Goal: Transaction & Acquisition: Purchase product/service

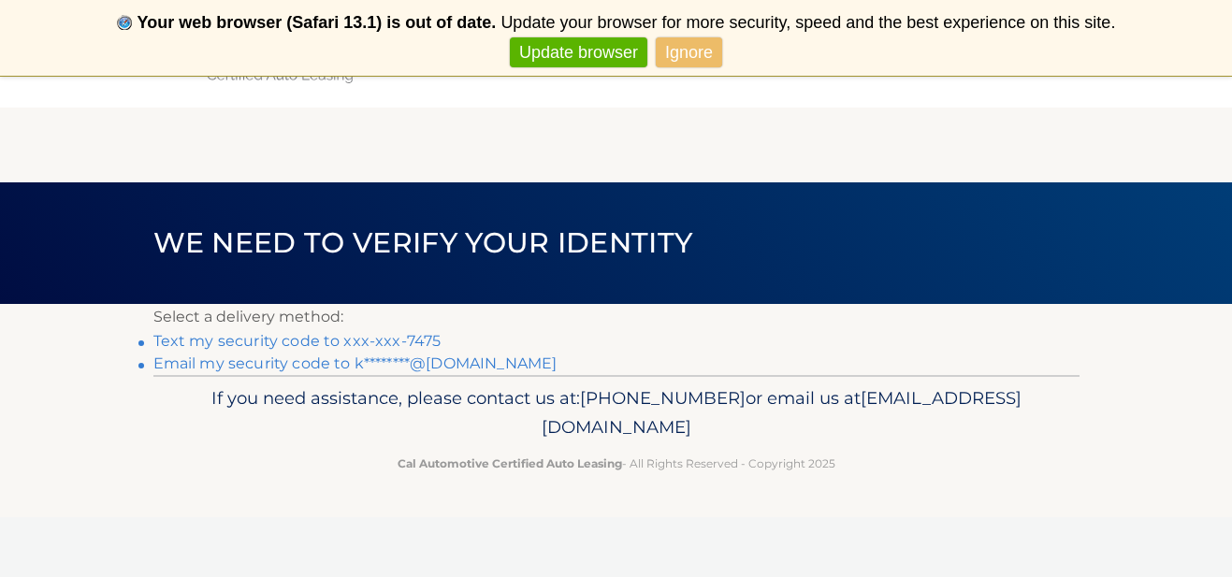
click at [415, 337] on link "Text my security code to xxx-xxx-7475" at bounding box center [297, 341] width 288 height 18
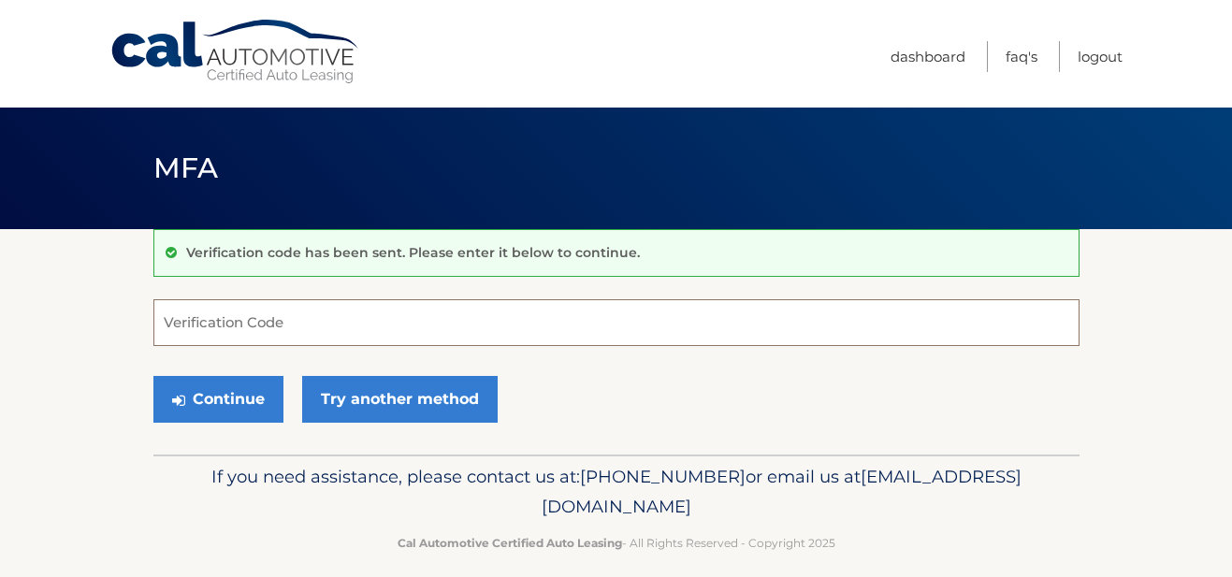
click at [349, 336] on input "Verification Code" at bounding box center [616, 322] width 926 height 47
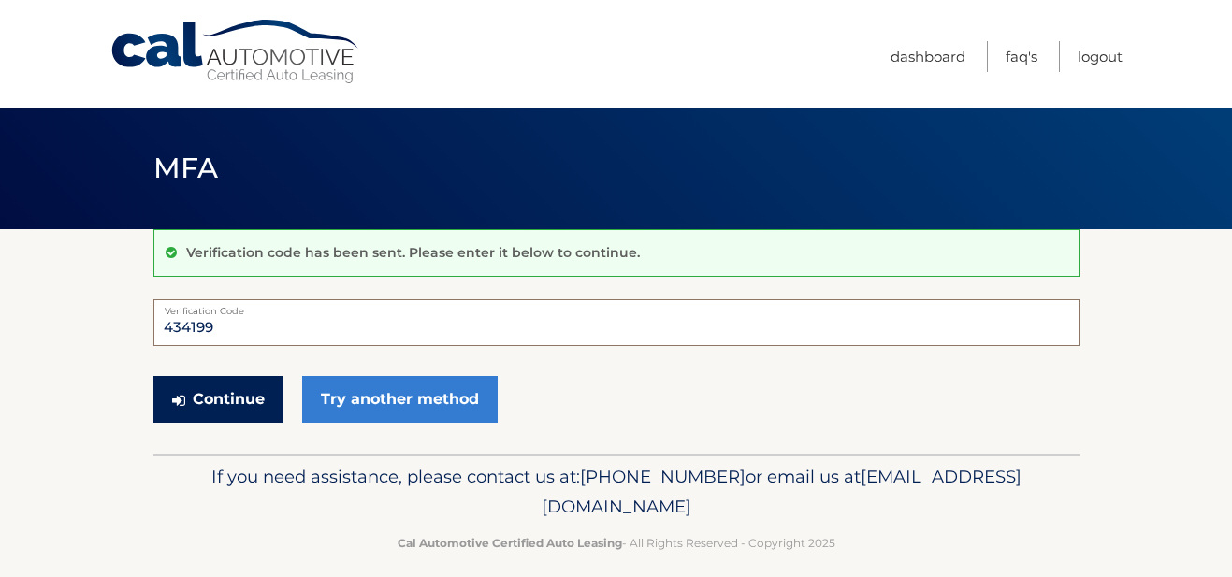
type input "434199"
click at [226, 397] on button "Continue" at bounding box center [218, 399] width 130 height 47
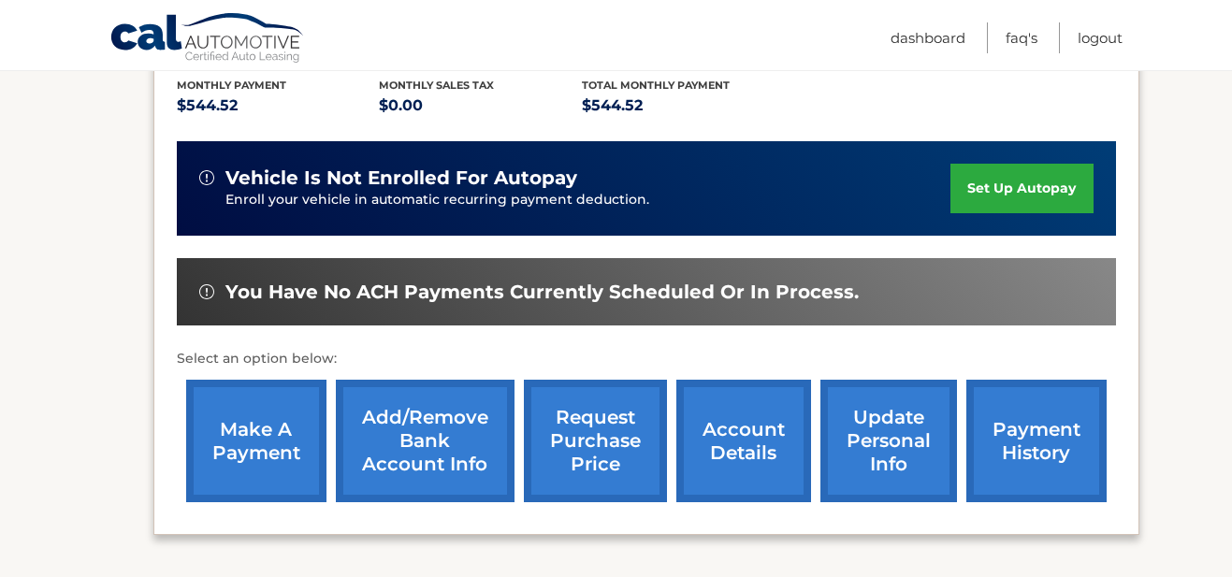
scroll to position [549, 0]
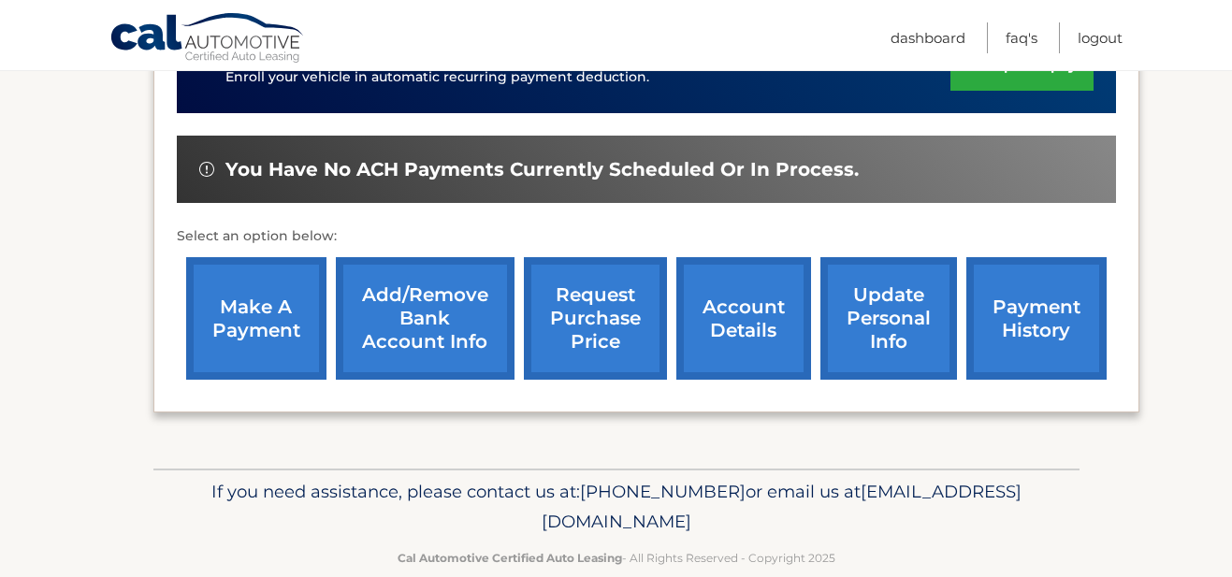
click at [1008, 331] on link "payment history" at bounding box center [1036, 318] width 140 height 123
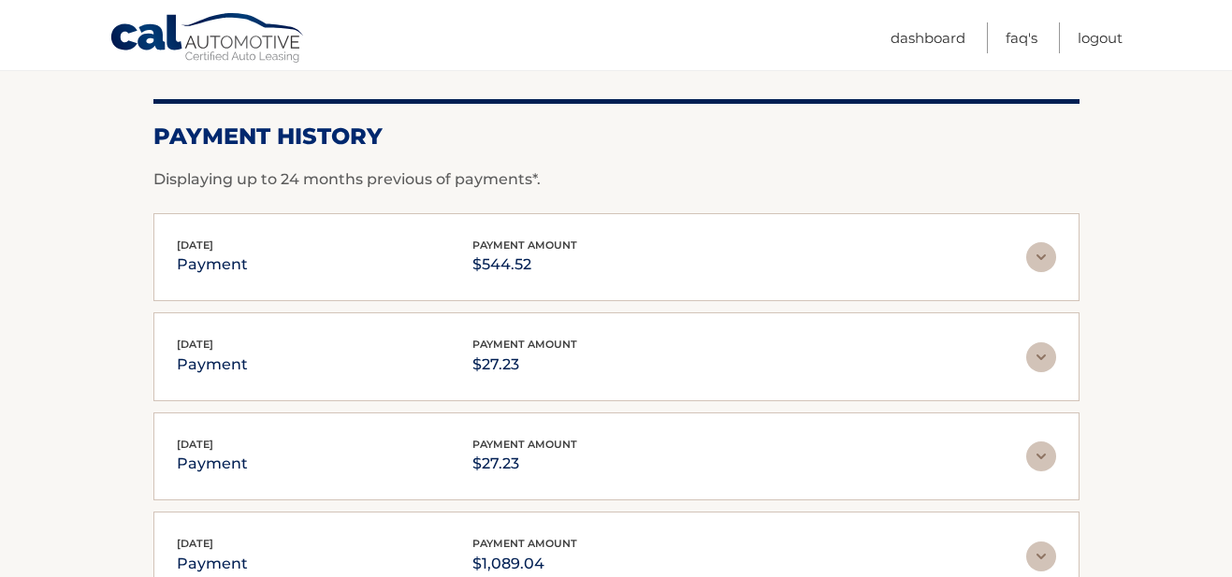
scroll to position [244, 0]
click at [1040, 258] on img at bounding box center [1041, 256] width 30 height 30
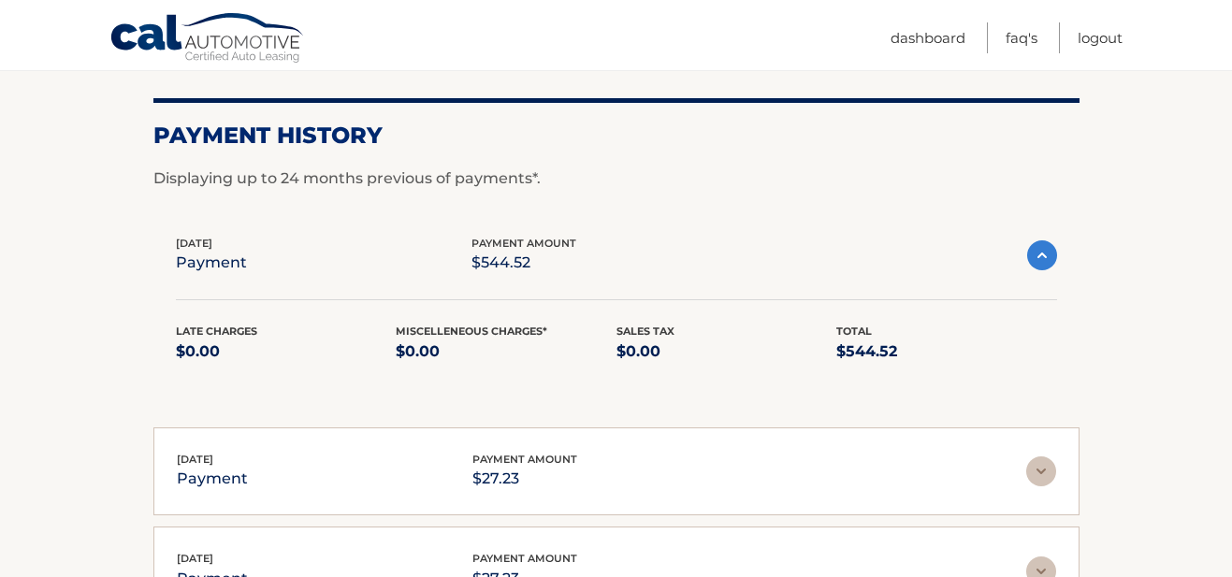
click at [1040, 258] on img at bounding box center [1042, 255] width 30 height 30
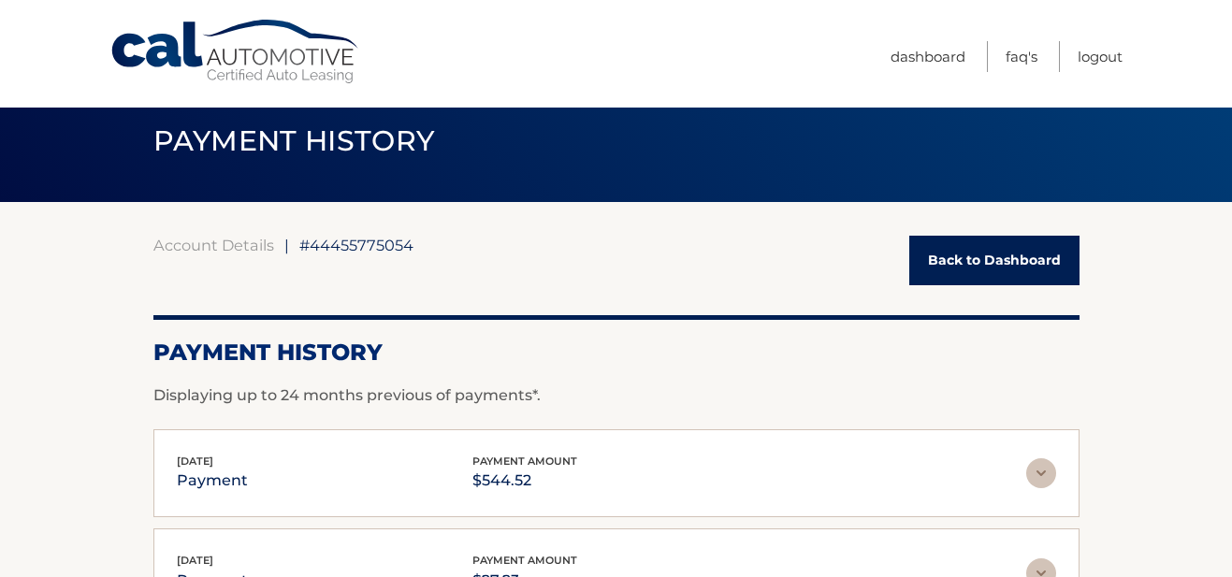
scroll to position [28, 0]
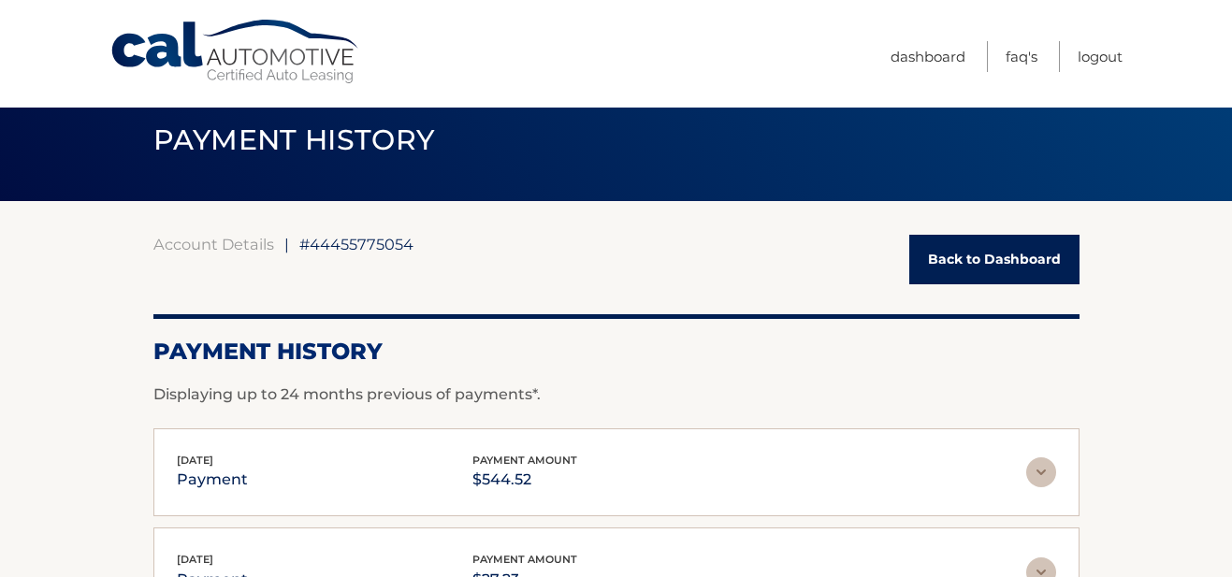
click at [964, 257] on link "Back to Dashboard" at bounding box center [994, 260] width 170 height 50
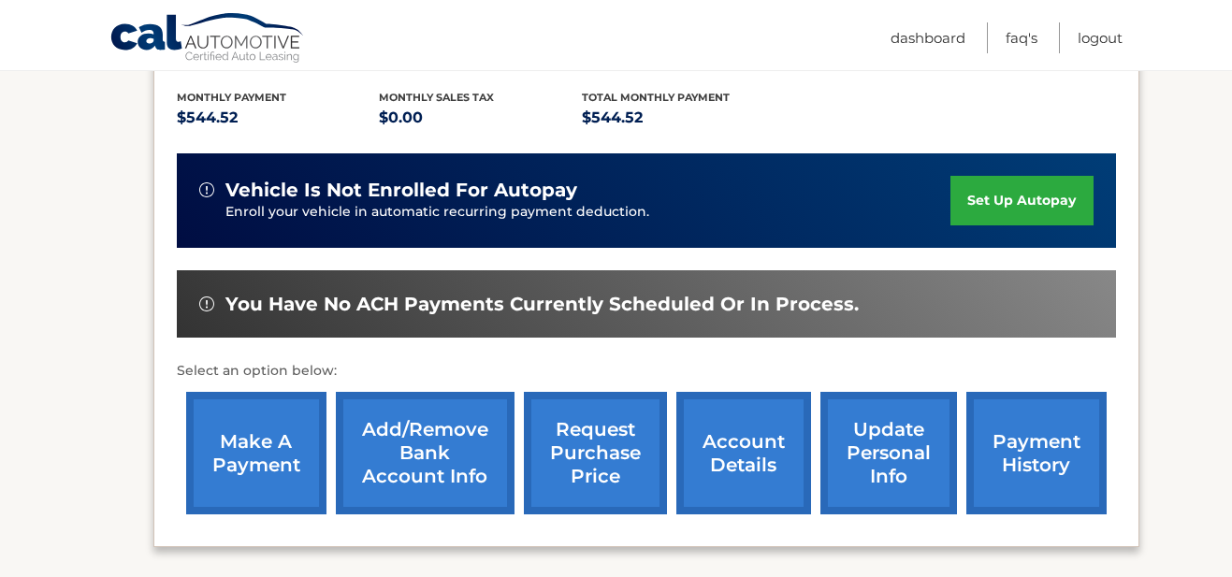
scroll to position [418, 0]
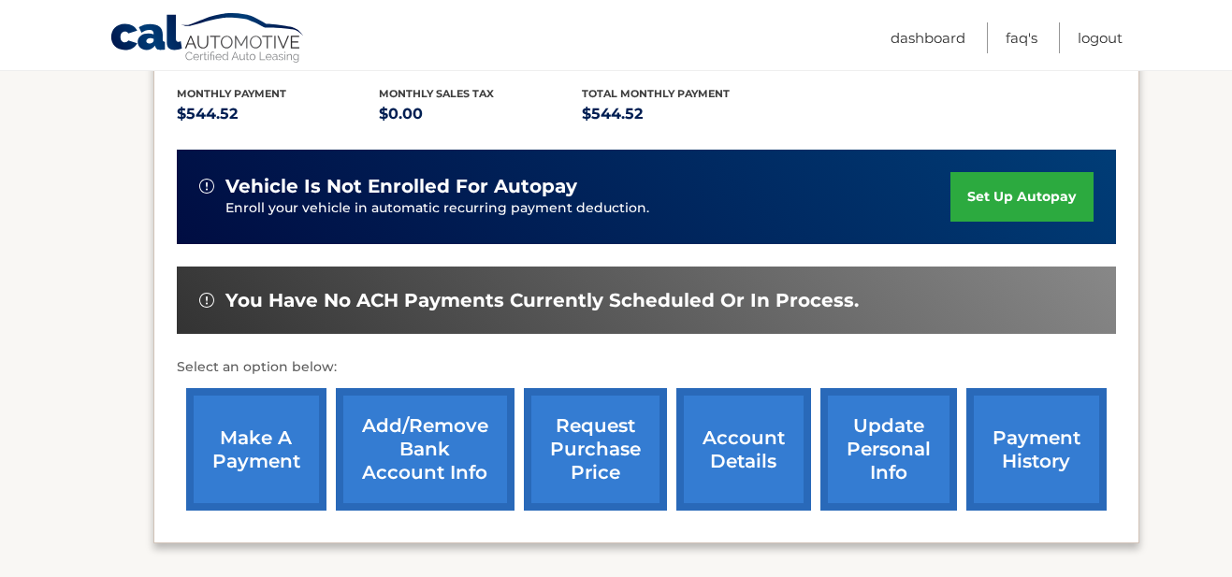
click at [285, 452] on link "make a payment" at bounding box center [256, 449] width 140 height 123
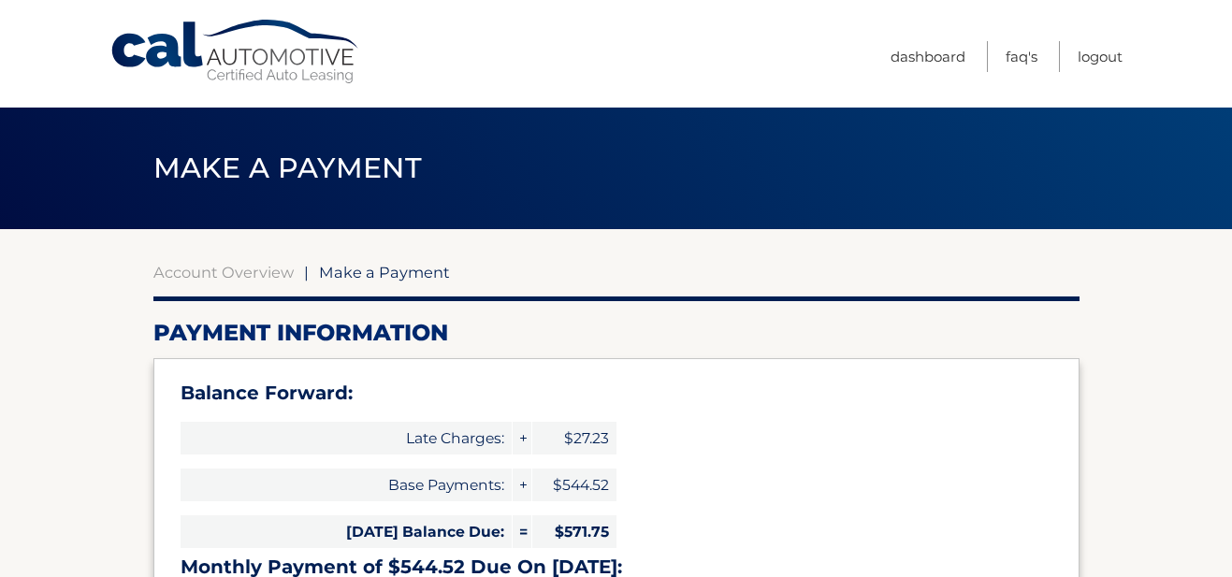
type input "1116.27"
select select "Y2IxZmFjZjctMDgzYy00NzQ1LTgzMmQtODRmZjcwM2QyYjM1"
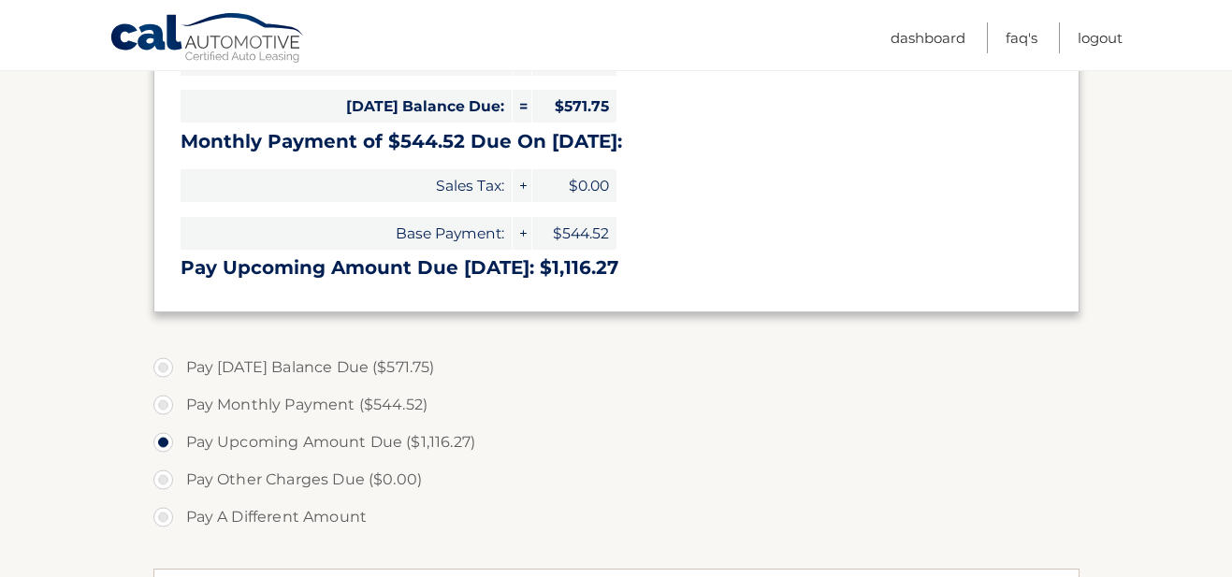
scroll to position [439, 0]
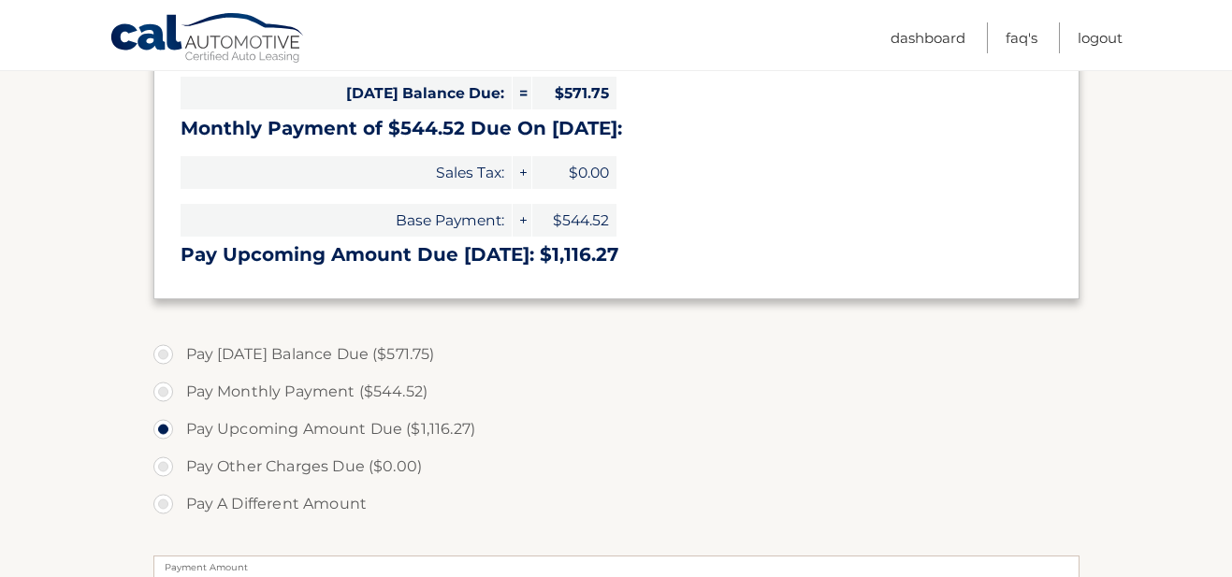
click at [165, 350] on label "Pay Today's Balance Due ($571.75)" at bounding box center [616, 354] width 926 height 37
click at [165, 350] on input "Pay Today's Balance Due ($571.75)" at bounding box center [170, 351] width 19 height 30
radio input "true"
type input "571.75"
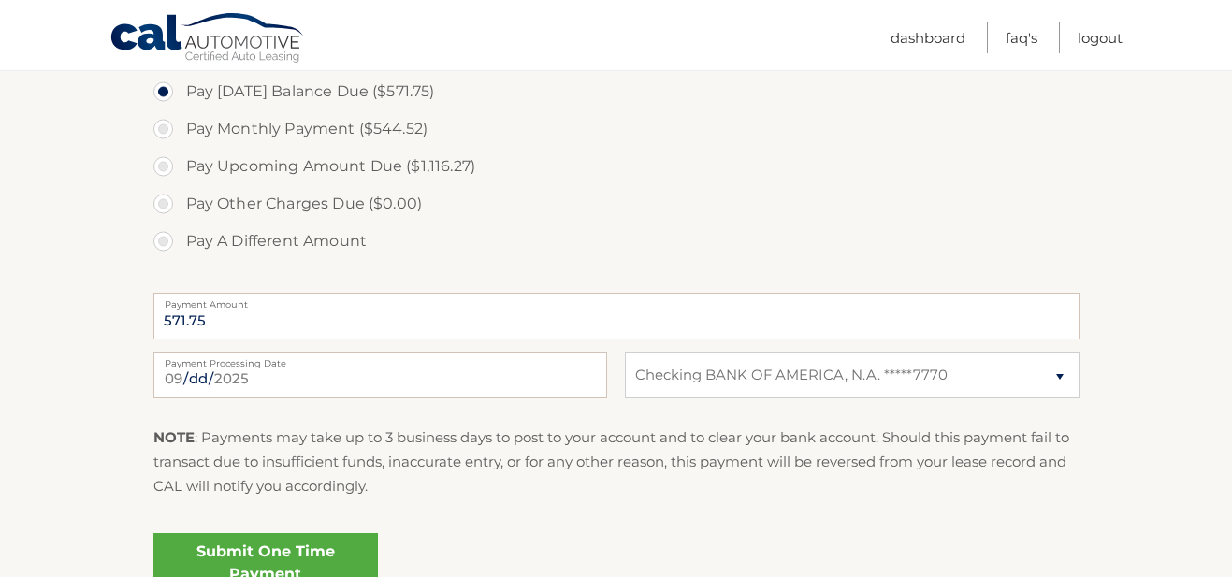
scroll to position [747, 0]
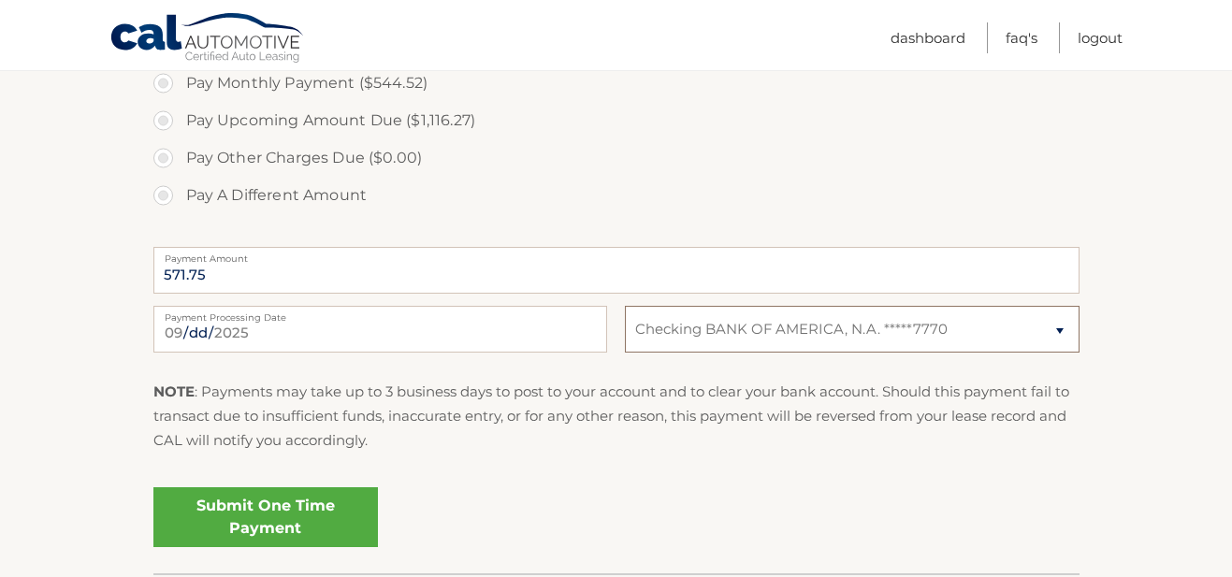
click at [772, 329] on select "Select Bank Account Checking BANK OF AMERICA, N.A. *****7770" at bounding box center [852, 329] width 454 height 47
click at [268, 501] on link "Submit One Time Payment" at bounding box center [265, 517] width 224 height 60
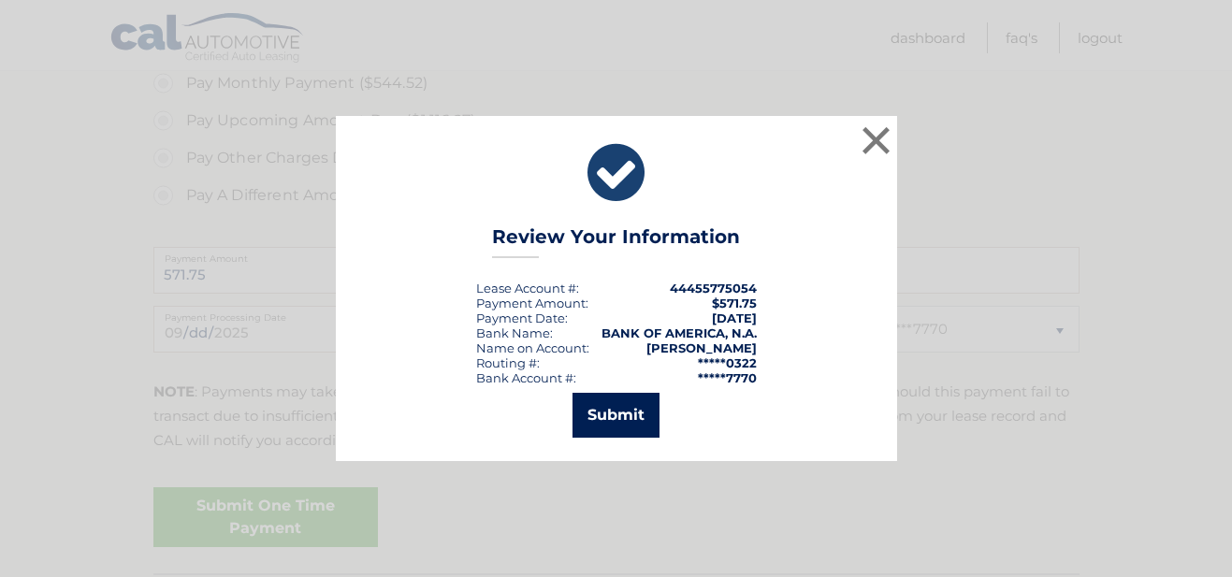
click at [607, 411] on button "Submit" at bounding box center [615, 415] width 87 height 45
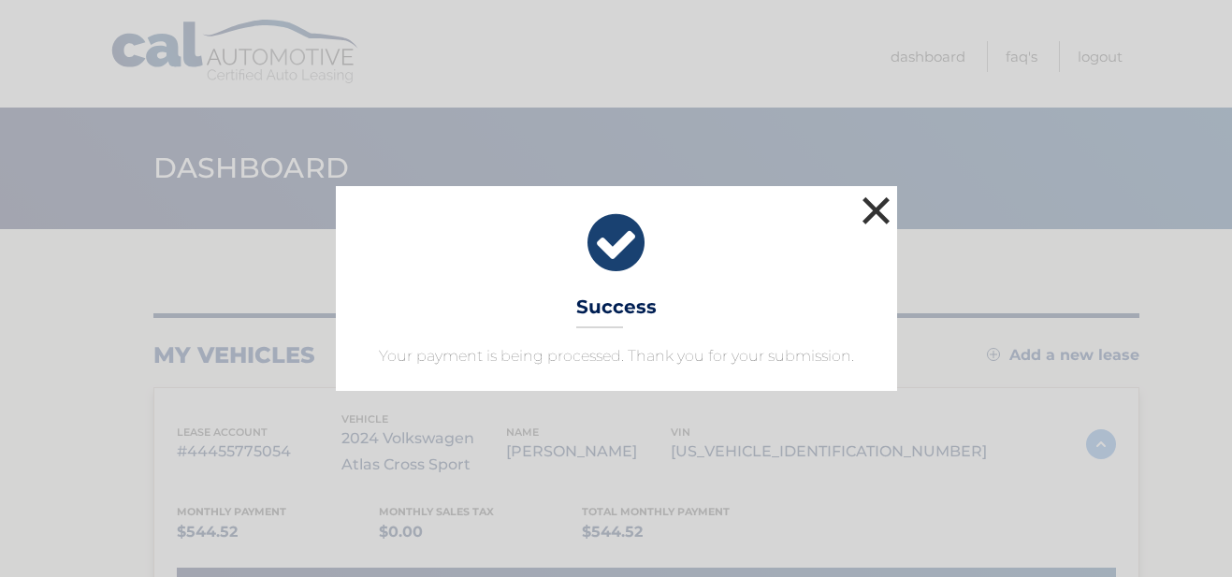
click at [872, 209] on button "×" at bounding box center [876, 210] width 37 height 37
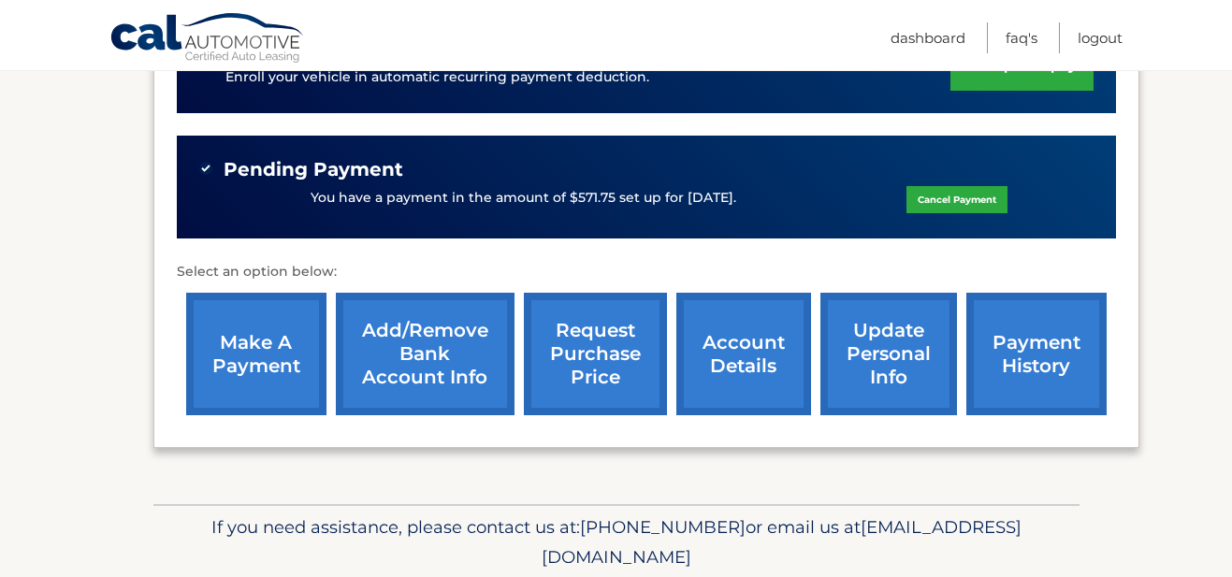
scroll to position [551, 0]
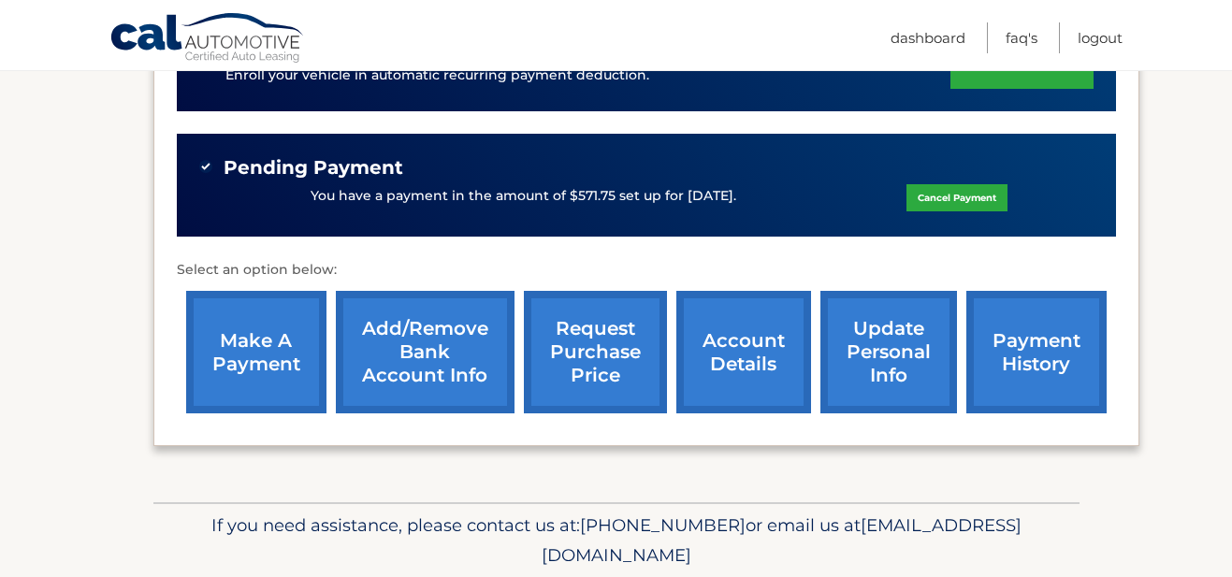
click at [1024, 341] on link "payment history" at bounding box center [1036, 352] width 140 height 123
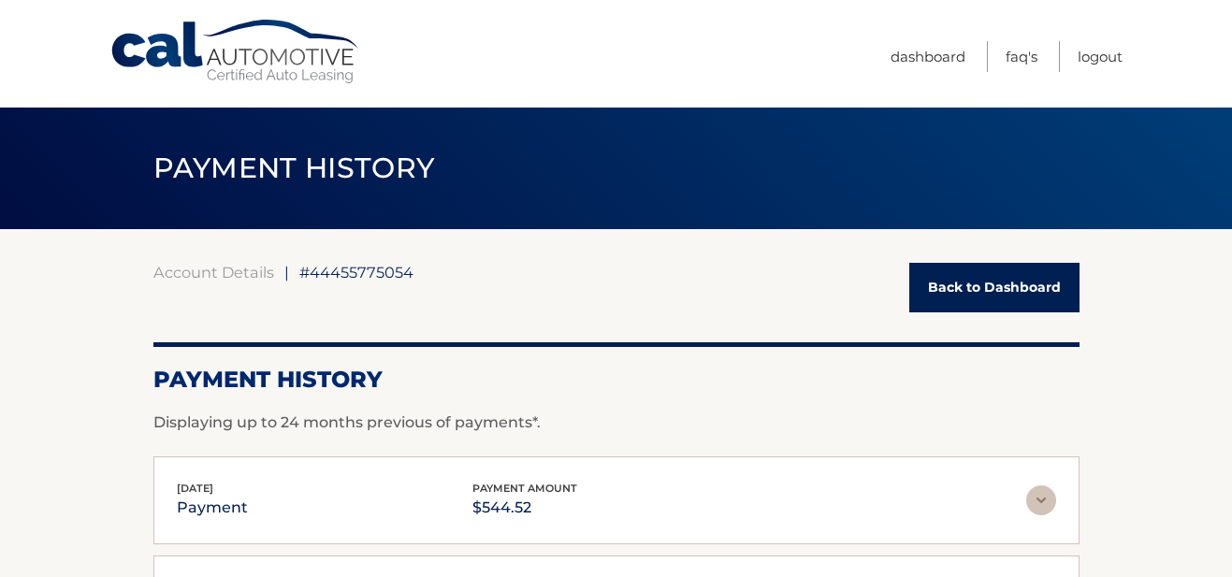
click at [984, 278] on link "Back to Dashboard" at bounding box center [994, 288] width 170 height 50
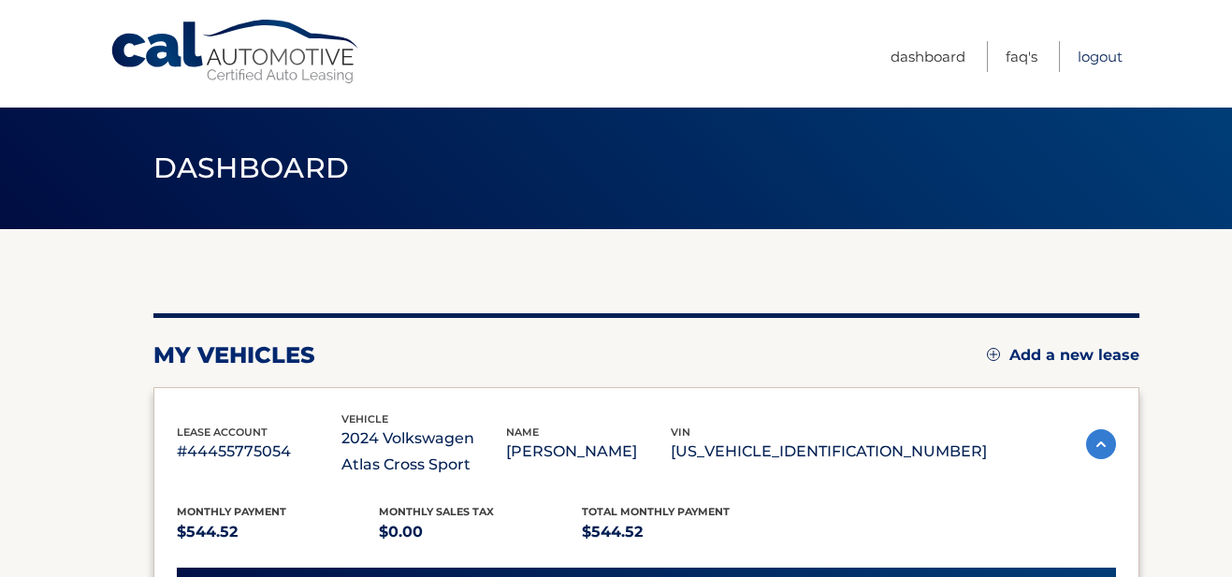
click at [1092, 62] on link "Logout" at bounding box center [1099, 56] width 45 height 31
